Goal: Information Seeking & Learning: Find contact information

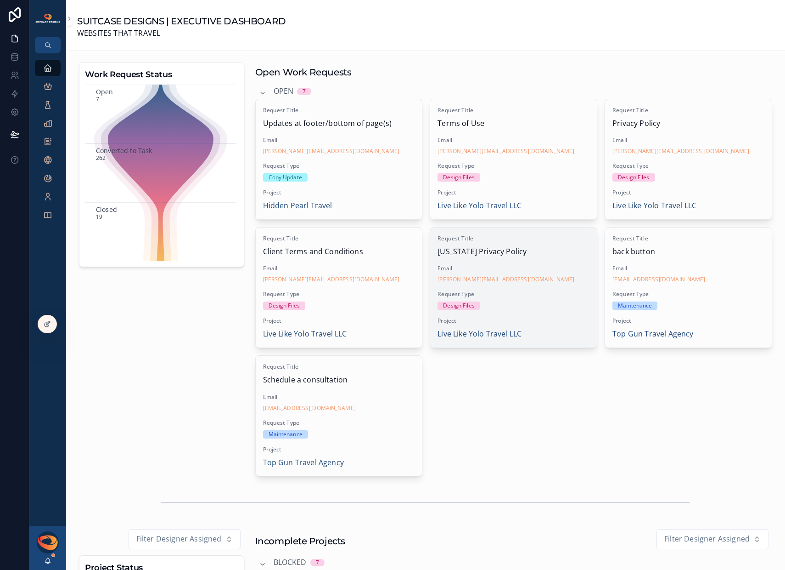
click at [525, 302] on div "Design Files" at bounding box center [514, 305] width 152 height 8
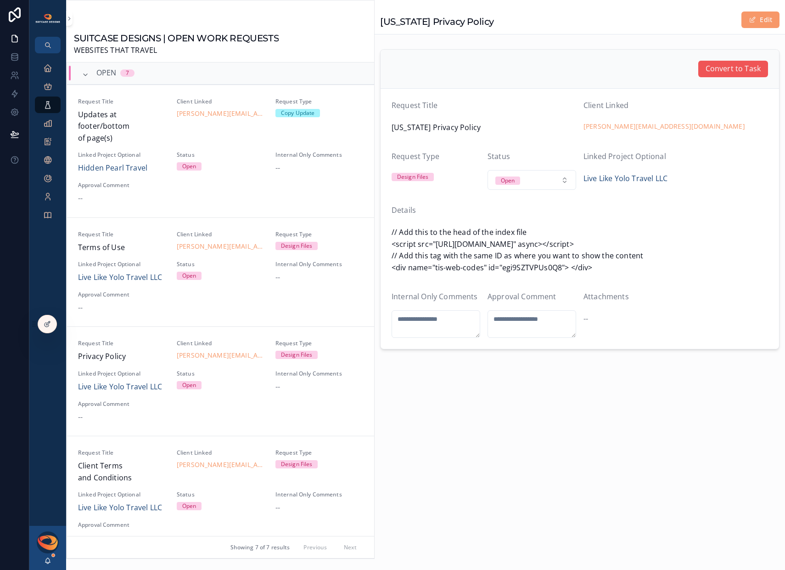
click at [726, 69] on span "Convert to Task" at bounding box center [733, 69] width 55 height 12
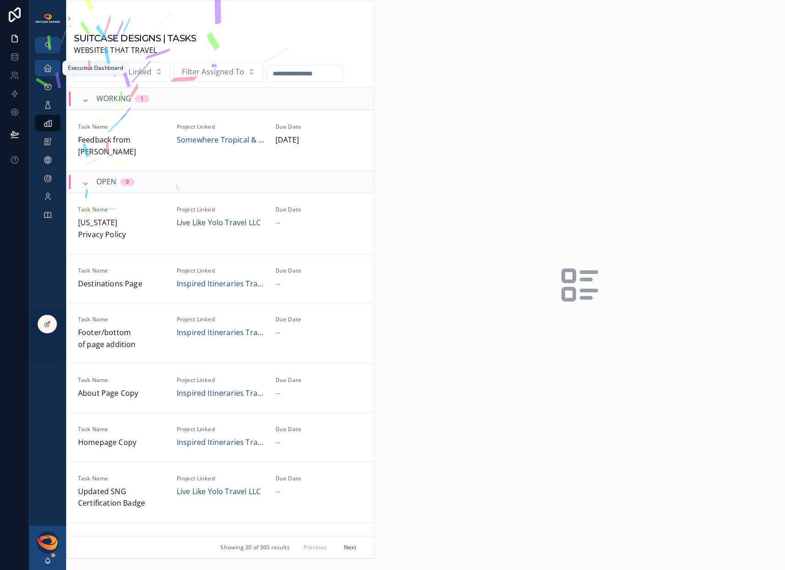
click at [45, 65] on icon "scrollable content" at bounding box center [47, 67] width 9 height 9
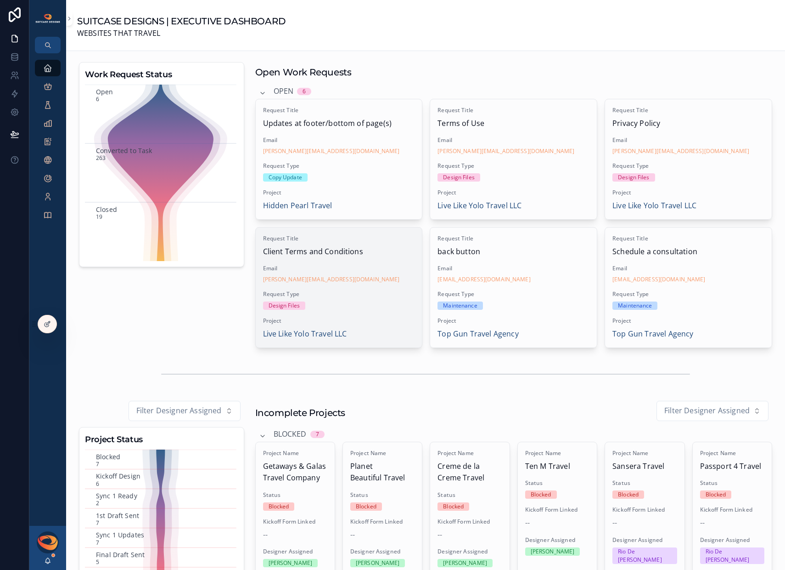
click at [373, 295] on span "Request Type" at bounding box center [339, 293] width 152 height 7
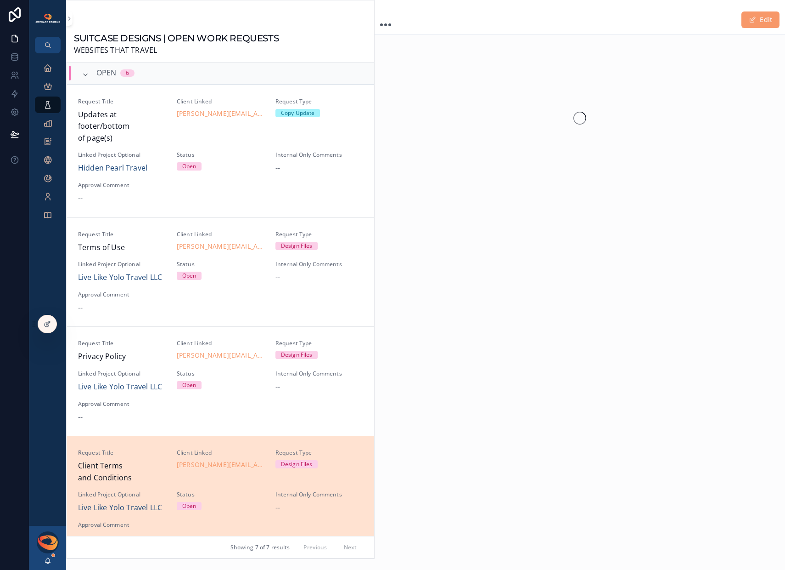
scroll to position [239, 0]
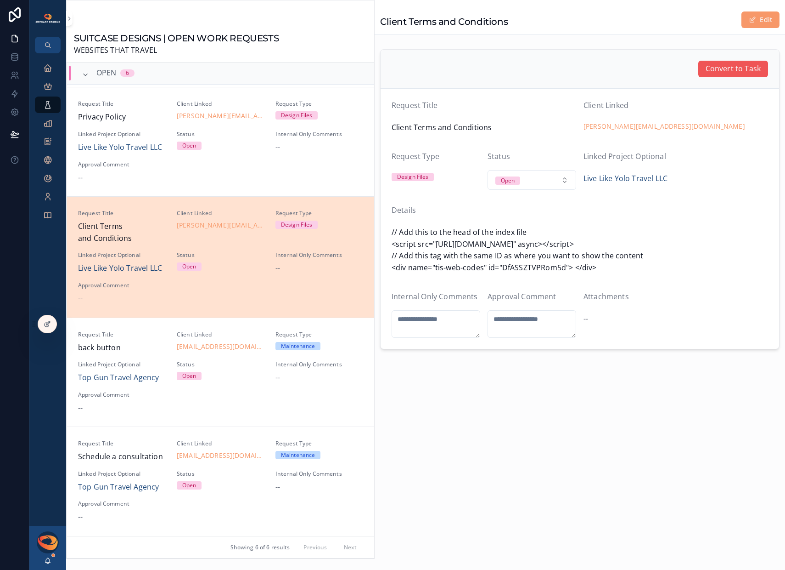
click at [716, 73] on span "Convert to Task" at bounding box center [733, 69] width 55 height 12
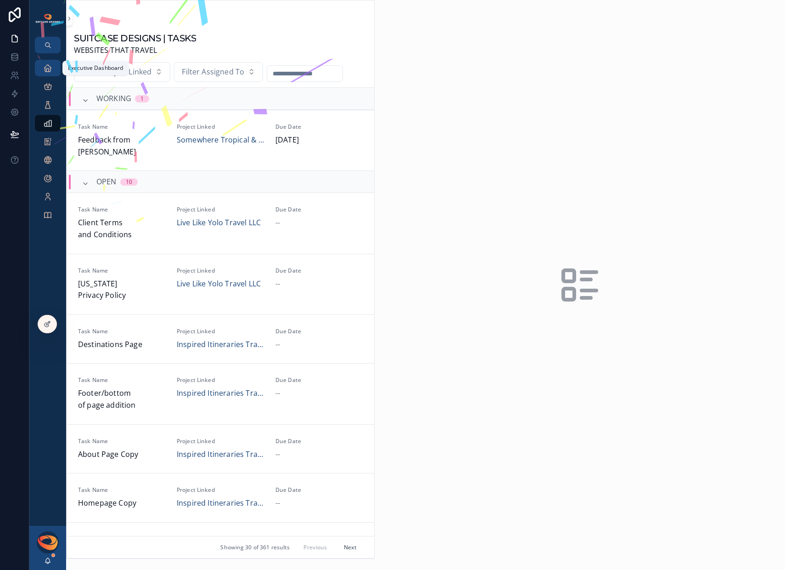
click at [45, 67] on icon "scrollable content" at bounding box center [47, 67] width 9 height 9
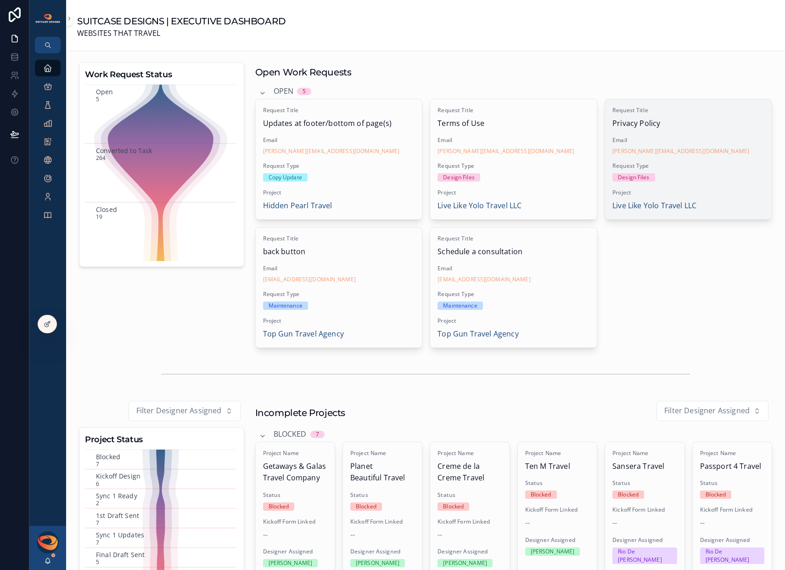
click at [698, 170] on div "Request Type Design Files" at bounding box center [689, 171] width 152 height 19
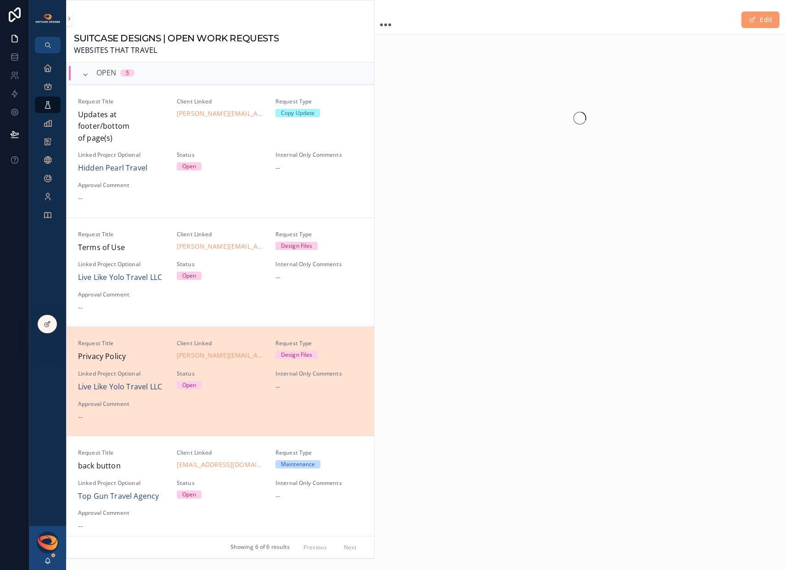
scroll to position [118, 0]
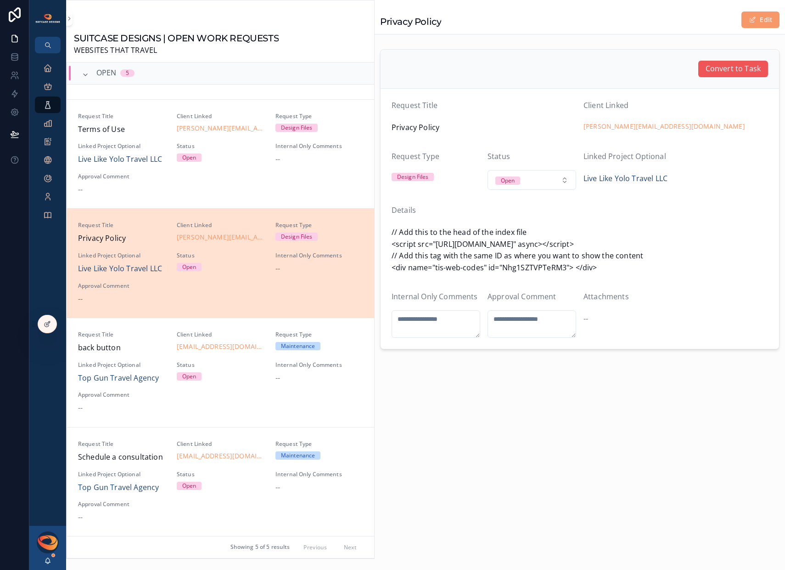
click at [732, 67] on span "Convert to Task" at bounding box center [733, 69] width 55 height 12
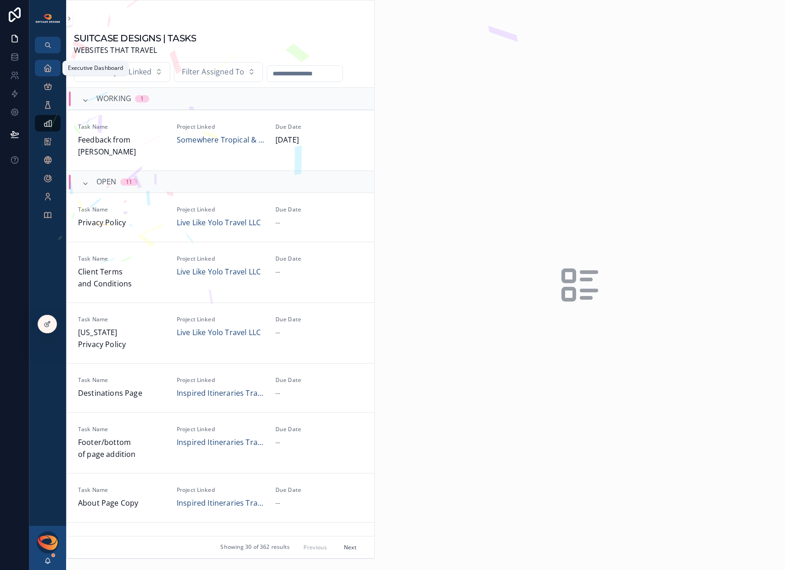
click at [52, 67] on icon "scrollable content" at bounding box center [47, 67] width 9 height 9
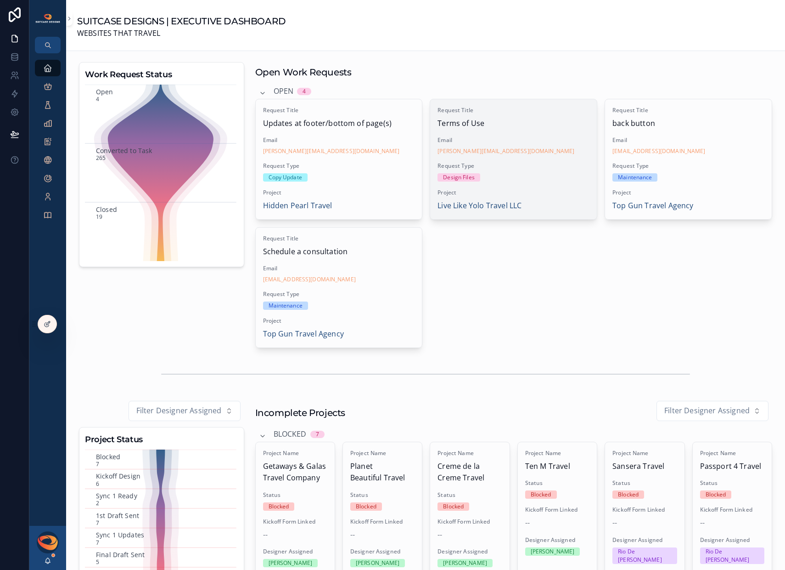
click at [555, 180] on div "Design Files" at bounding box center [514, 177] width 152 height 8
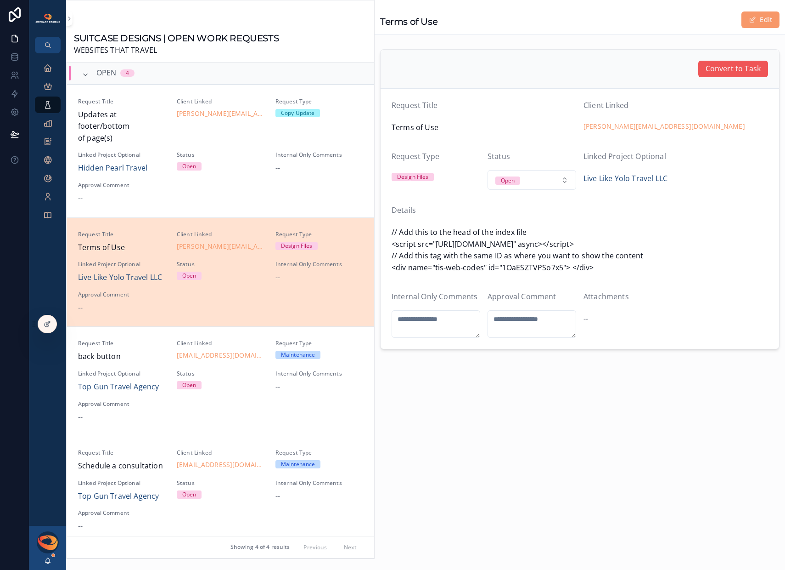
click at [731, 68] on span "Convert to Task" at bounding box center [733, 69] width 55 height 12
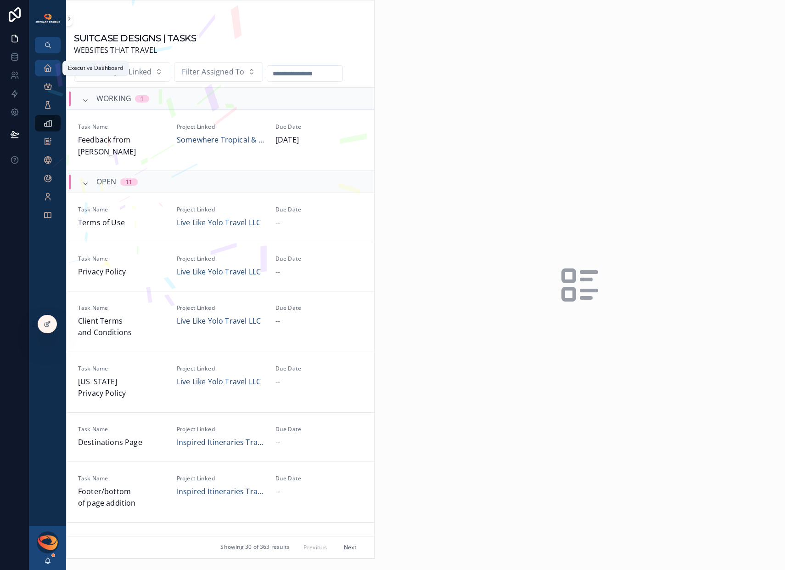
click at [45, 68] on icon "scrollable content" at bounding box center [47, 67] width 9 height 9
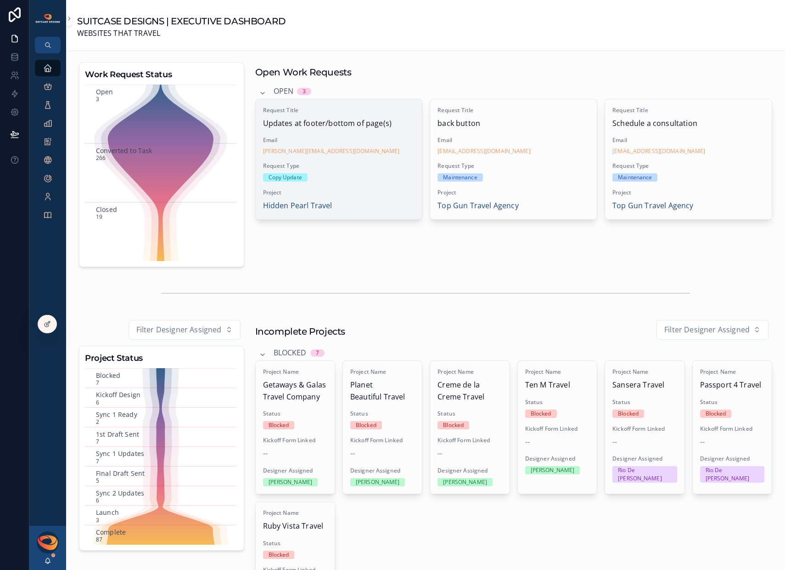
click at [379, 173] on div "Request Type Copy Update" at bounding box center [339, 171] width 152 height 19
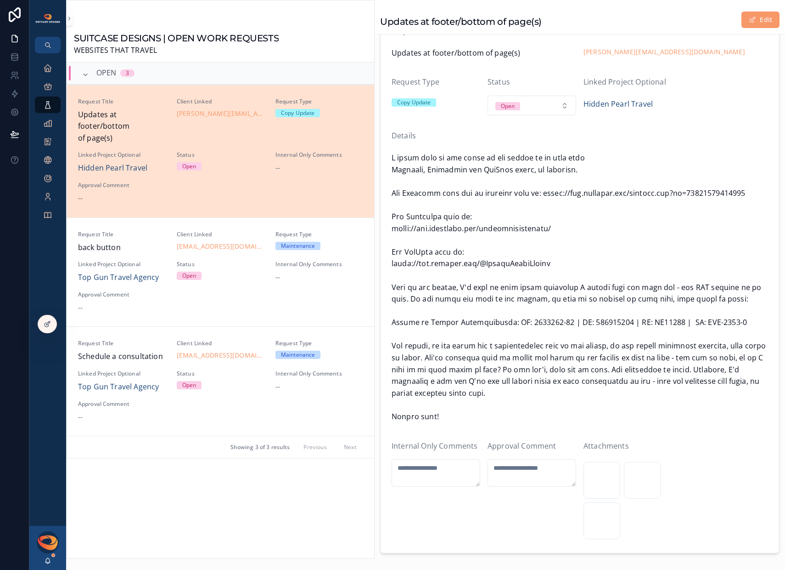
scroll to position [135, 0]
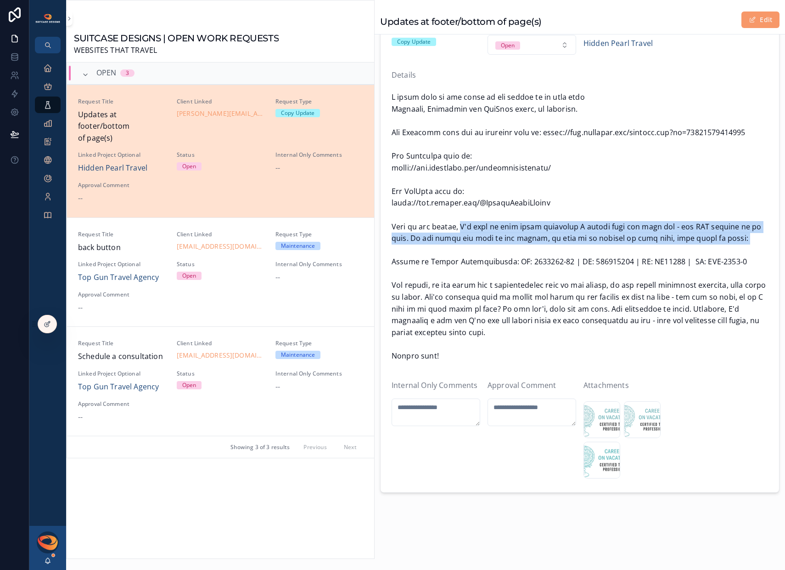
drag, startPoint x: 455, startPoint y: 231, endPoint x: 544, endPoint y: 246, distance: 90.9
click at [544, 246] on span "scrollable content" at bounding box center [580, 226] width 377 height 271
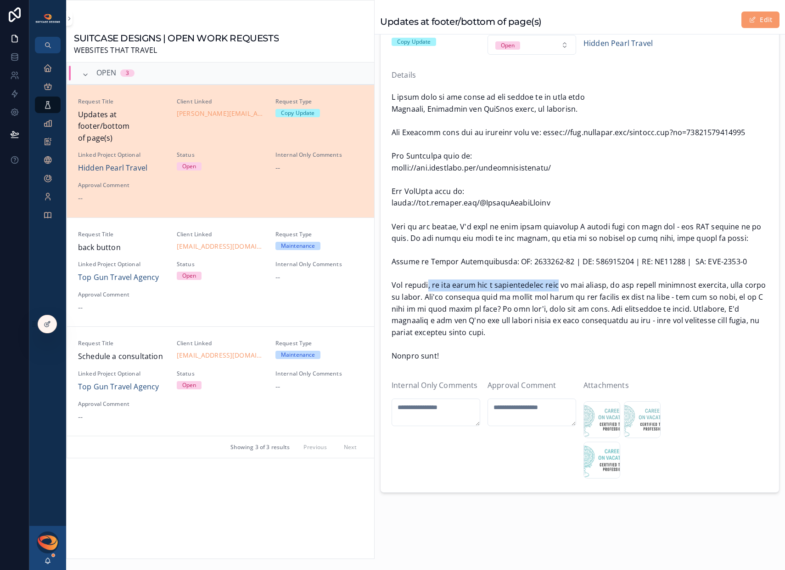
drag, startPoint x: 426, startPoint y: 290, endPoint x: 582, endPoint y: 288, distance: 156.6
click at [572, 288] on span "scrollable content" at bounding box center [580, 226] width 377 height 271
click at [585, 288] on span "scrollable content" at bounding box center [580, 226] width 377 height 271
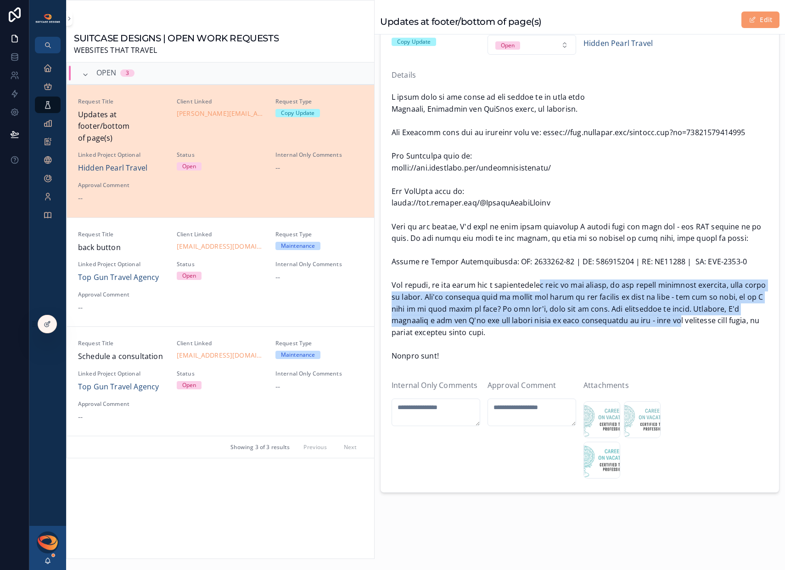
drag, startPoint x: 530, startPoint y: 288, endPoint x: 673, endPoint y: 320, distance: 147.2
click at [673, 320] on span "scrollable content" at bounding box center [580, 226] width 377 height 271
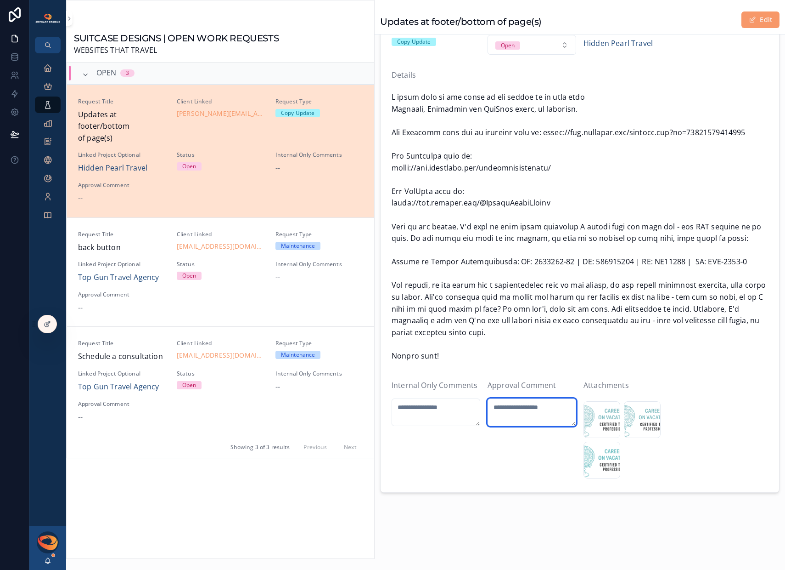
click at [518, 404] on textarea "scrollable content" at bounding box center [532, 412] width 89 height 28
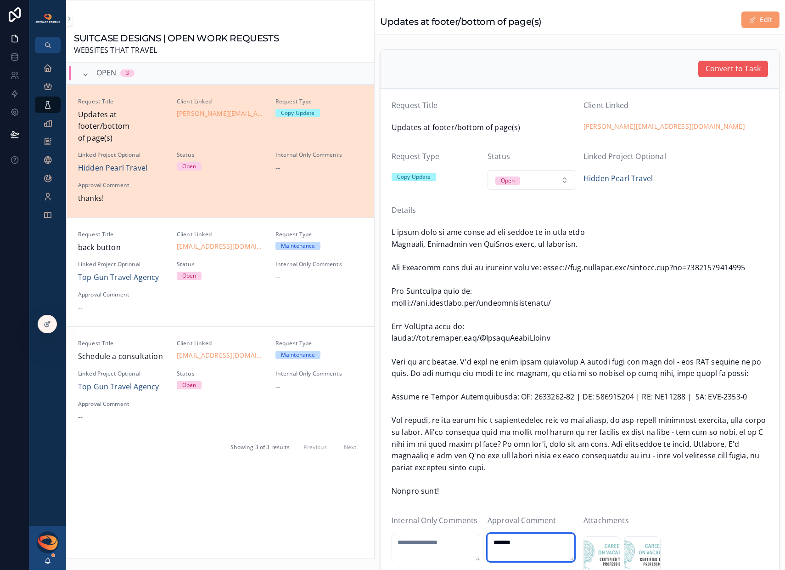
type textarea "*******"
click at [716, 72] on span "Convert to Task" at bounding box center [733, 69] width 55 height 12
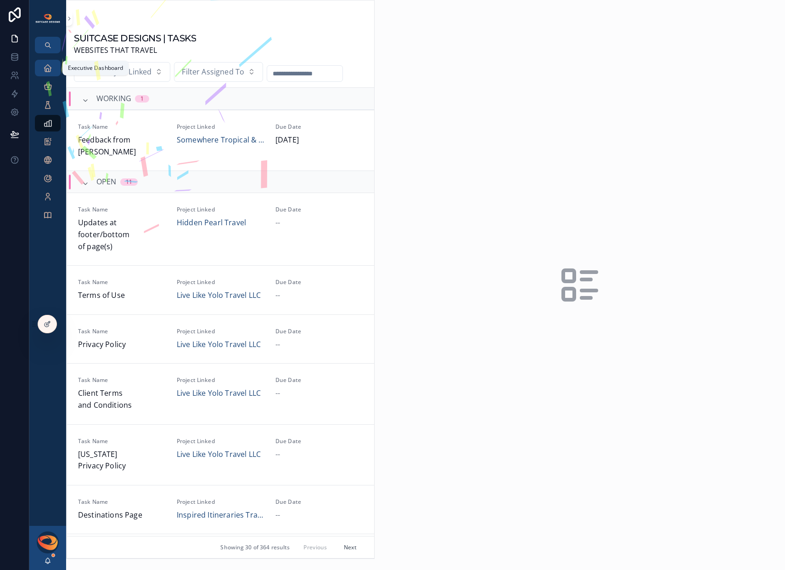
click at [39, 68] on link "Executive Dashboard" at bounding box center [48, 68] width 26 height 17
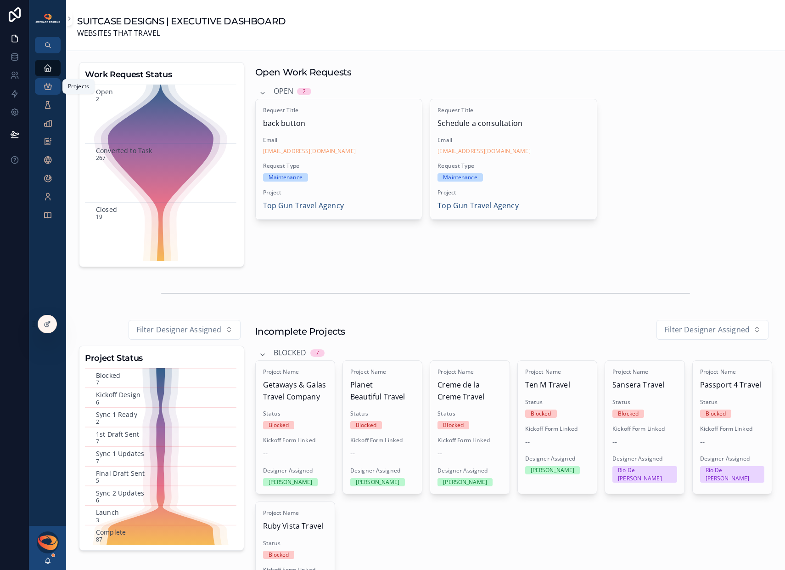
click at [47, 85] on icon "scrollable content" at bounding box center [47, 86] width 9 height 9
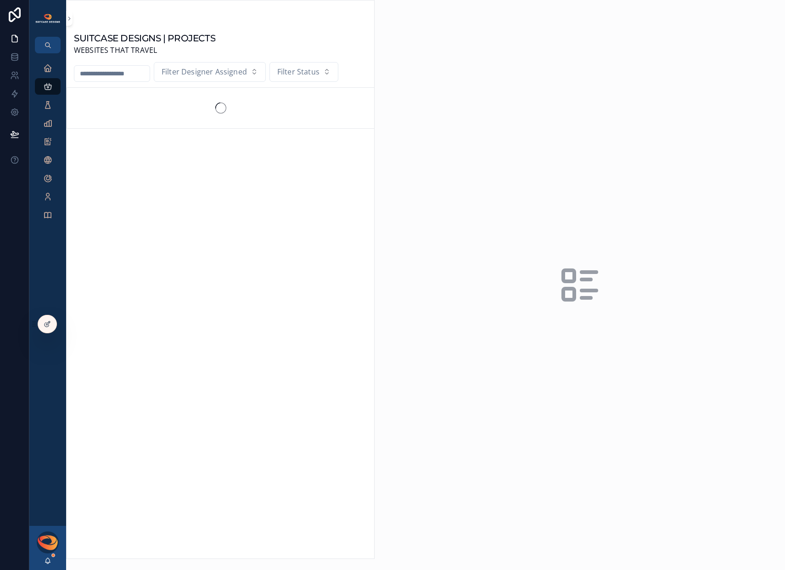
click at [92, 76] on input "scrollable content" at bounding box center [111, 73] width 75 height 13
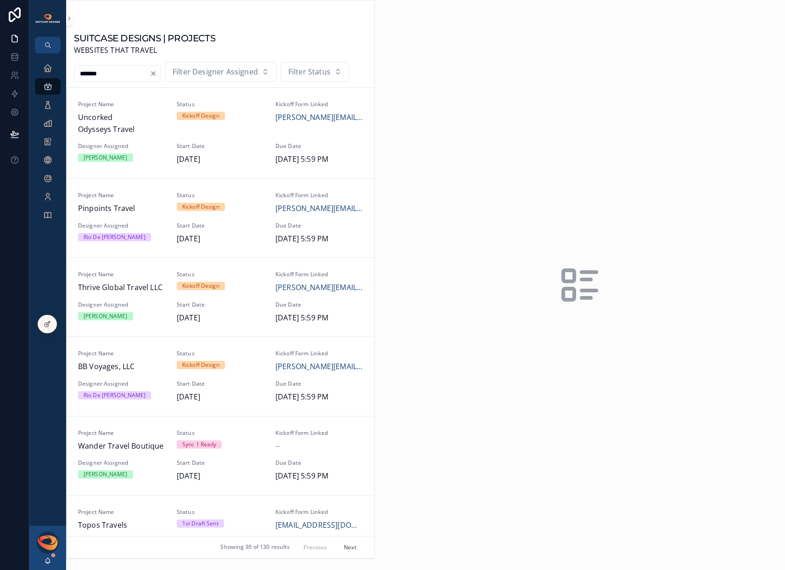
type input "*******"
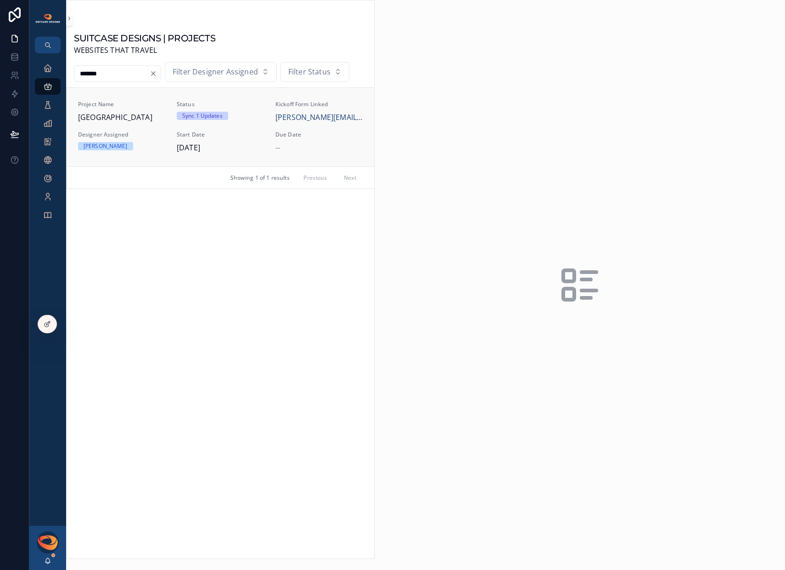
click at [107, 113] on span "[GEOGRAPHIC_DATA]" at bounding box center [122, 118] width 88 height 12
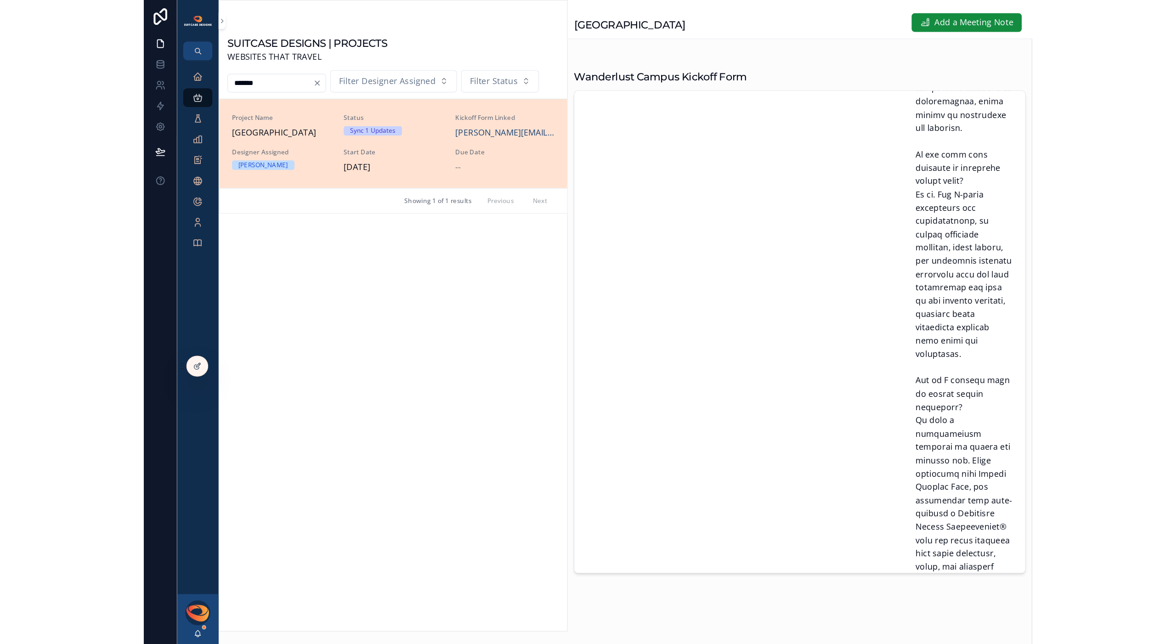
scroll to position [3501, 0]
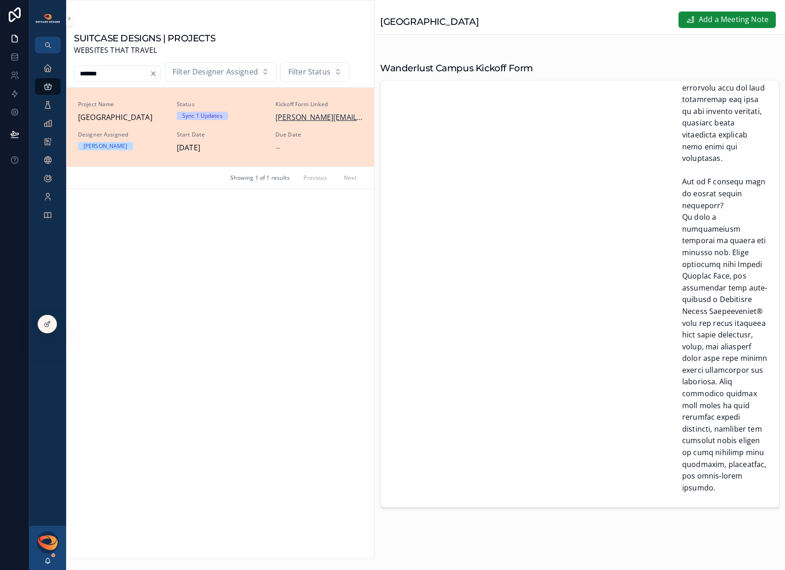
click at [321, 121] on span "[PERSON_NAME][EMAIL_ADDRESS][DOMAIN_NAME]" at bounding box center [320, 118] width 88 height 12
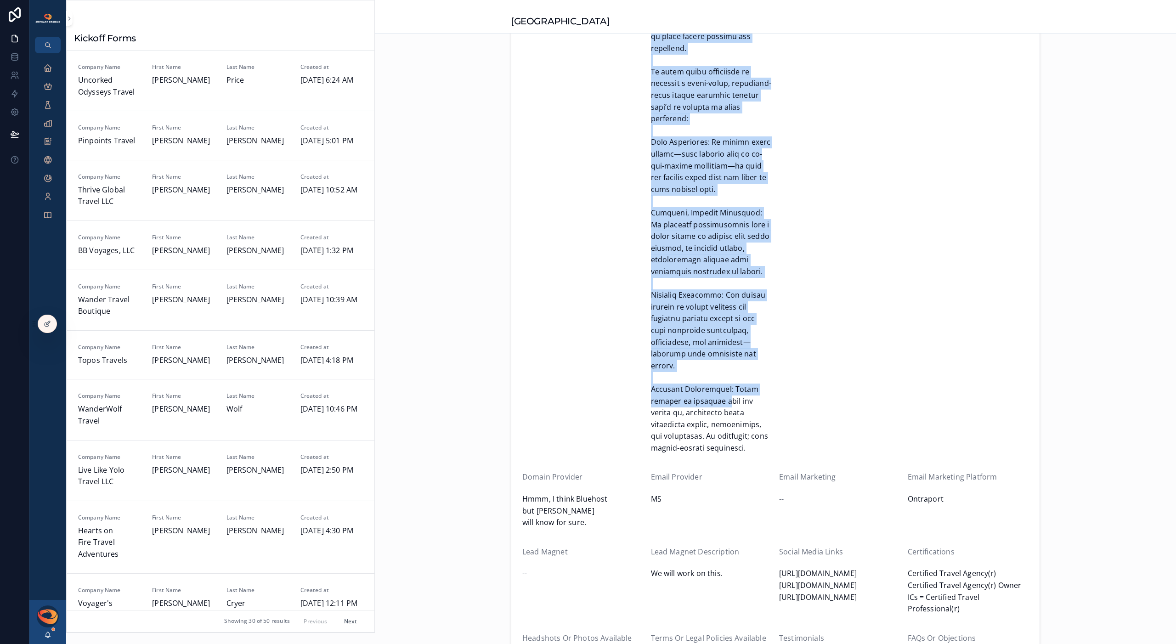
scroll to position [857, 0]
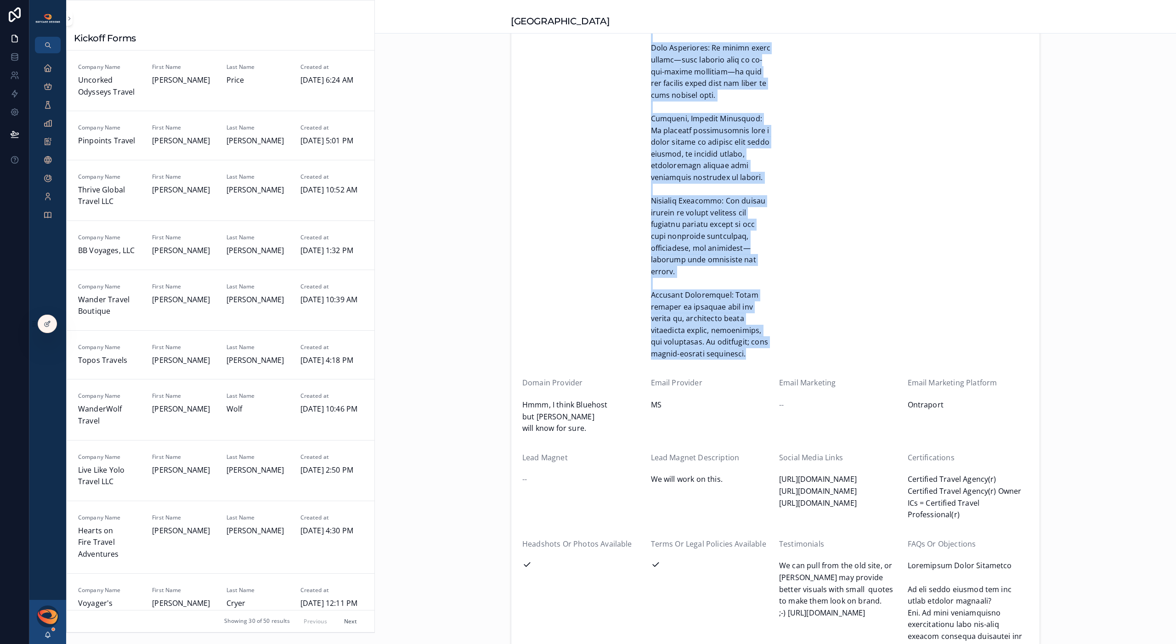
drag, startPoint x: 648, startPoint y: 319, endPoint x: 703, endPoint y: 327, distance: 55.2
copy div "Loremi Dolorsita Consecte Adip Elitseddoei: Tempo incididun utlaboree dolor mag…"
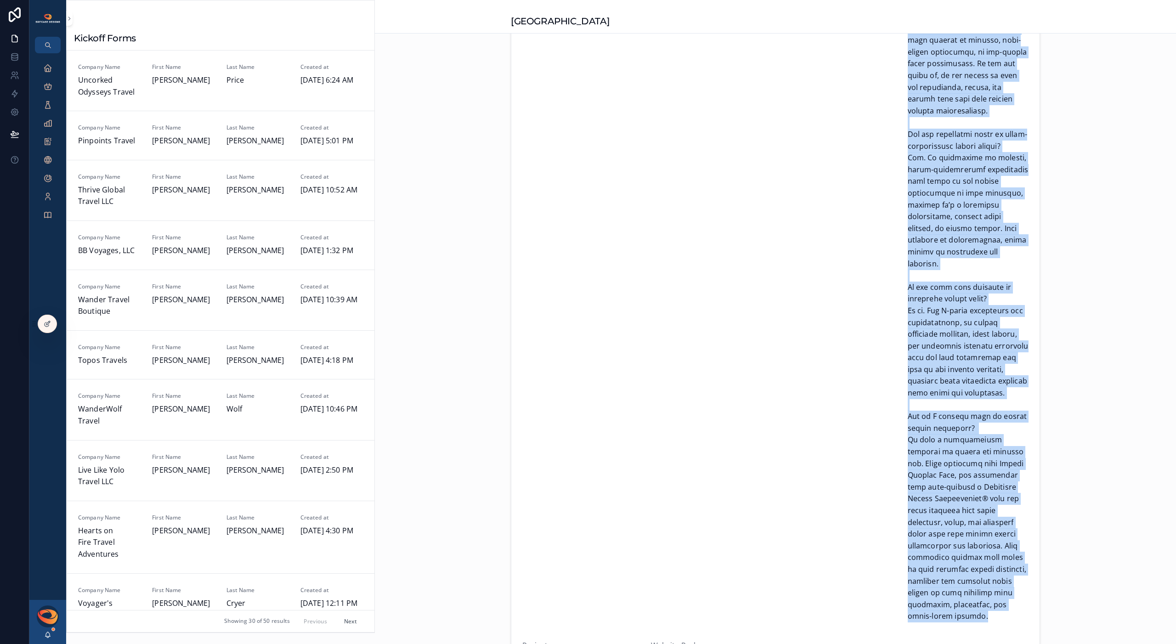
scroll to position [2429, 0]
drag, startPoint x: 903, startPoint y: 300, endPoint x: 973, endPoint y: 527, distance: 237.8
copy span "Loremipsum Dolor Sitametco Ad eli seddo eiusmod tem inc utlab etdolor magnaali?…"
